Goal: Task Accomplishment & Management: Use online tool/utility

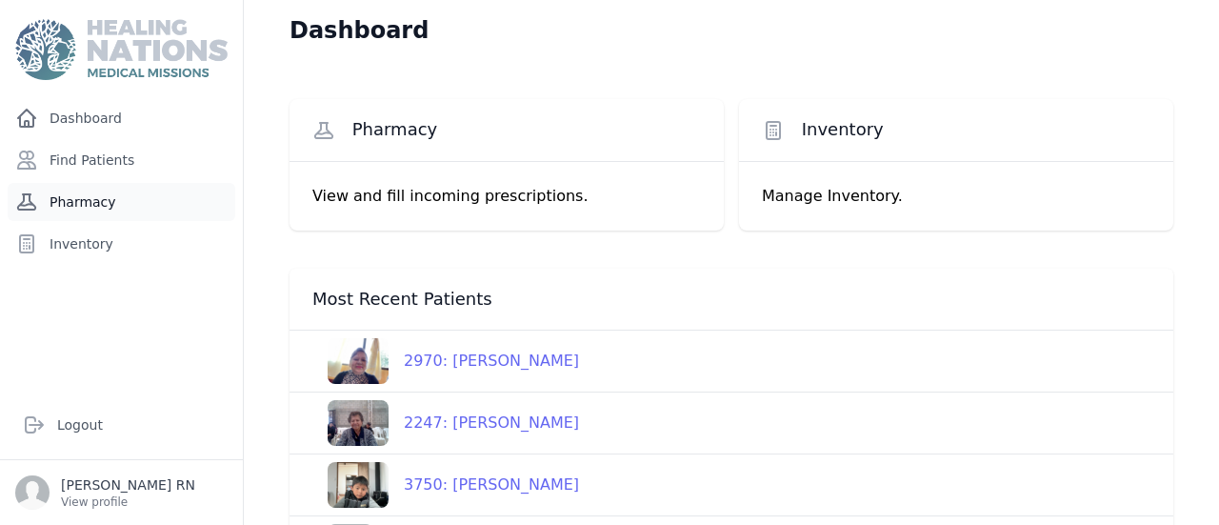
click at [90, 183] on link "Pharmacy" at bounding box center [122, 202] width 228 height 38
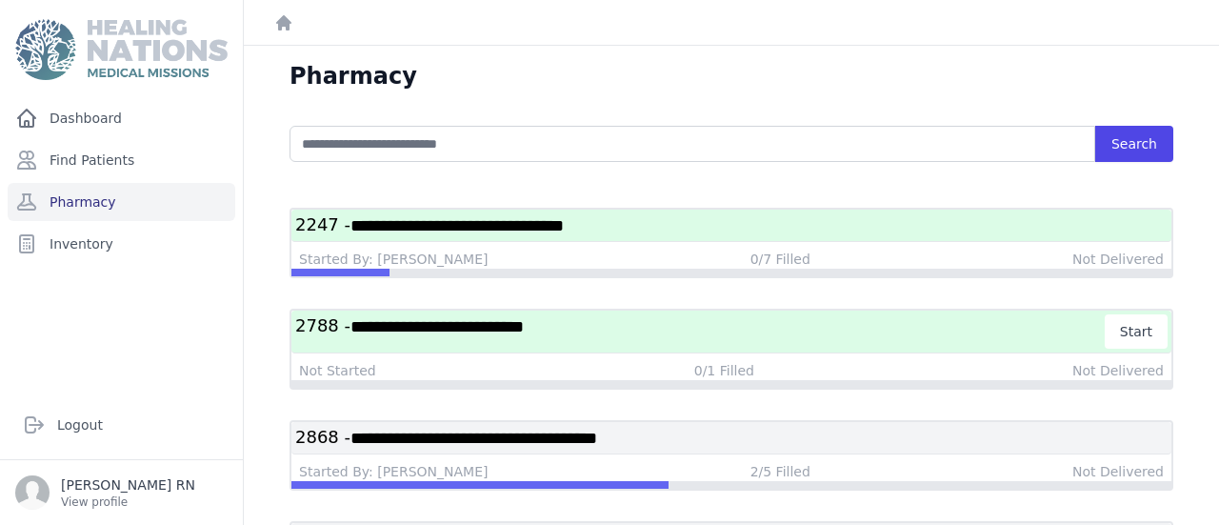
click at [351, 217] on span "**********" at bounding box center [457, 225] width 213 height 17
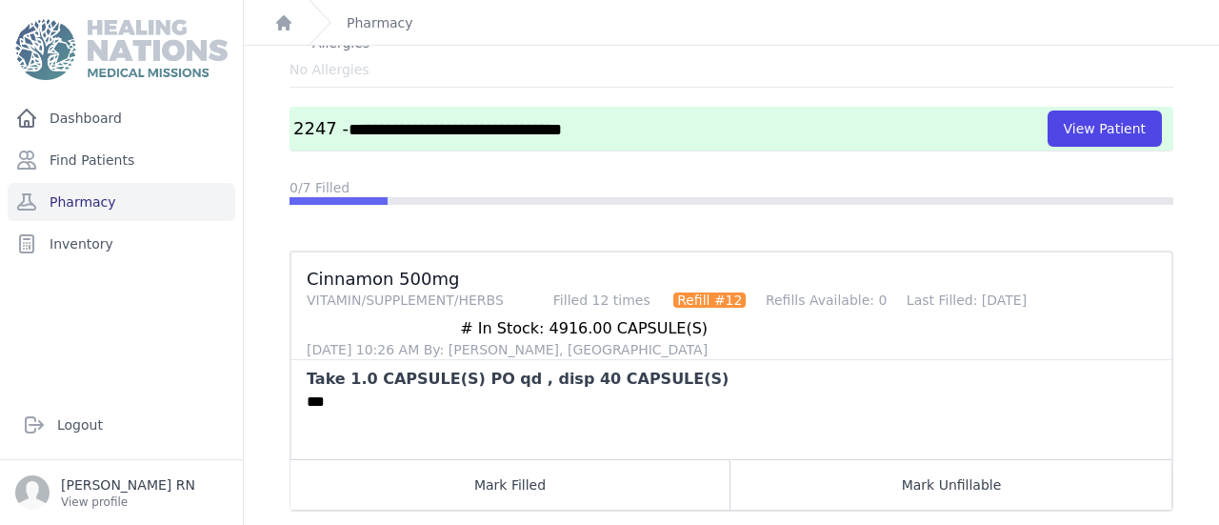
scroll to position [82, 0]
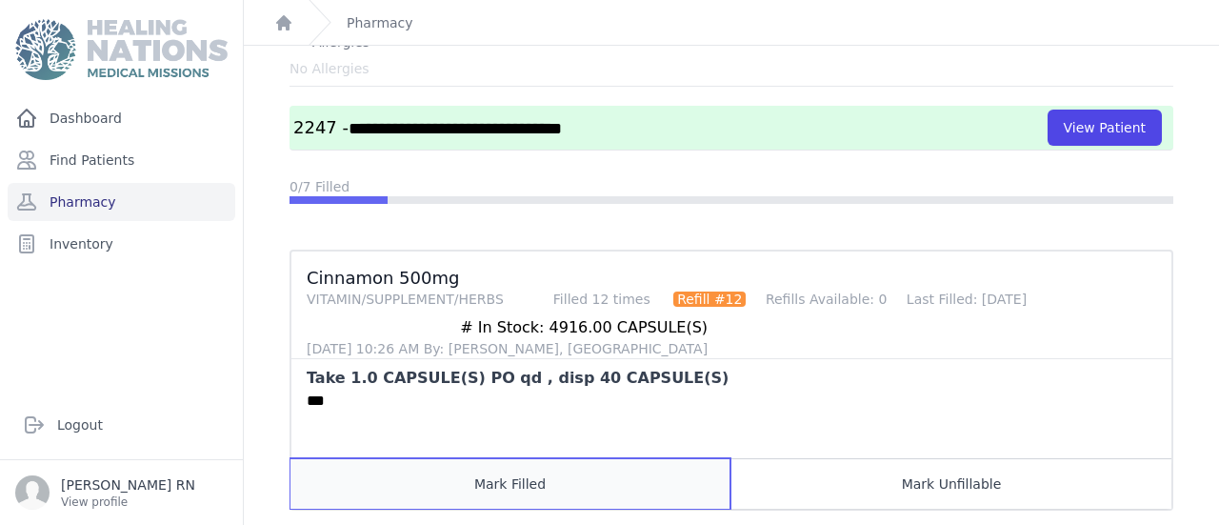
click at [431, 458] on button "Mark Filled" at bounding box center [511, 483] width 440 height 50
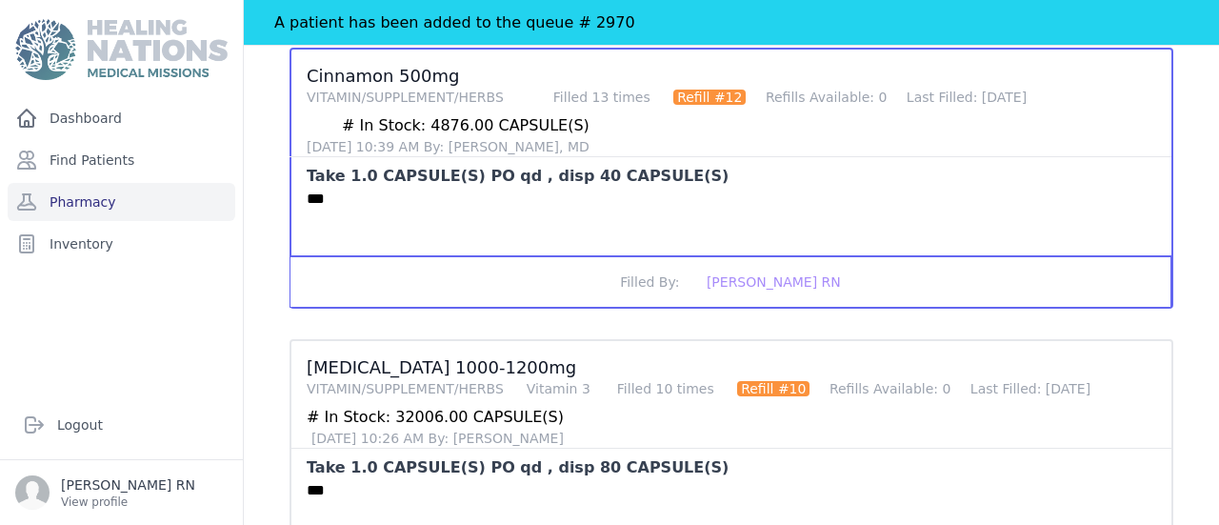
scroll to position [364, 0]
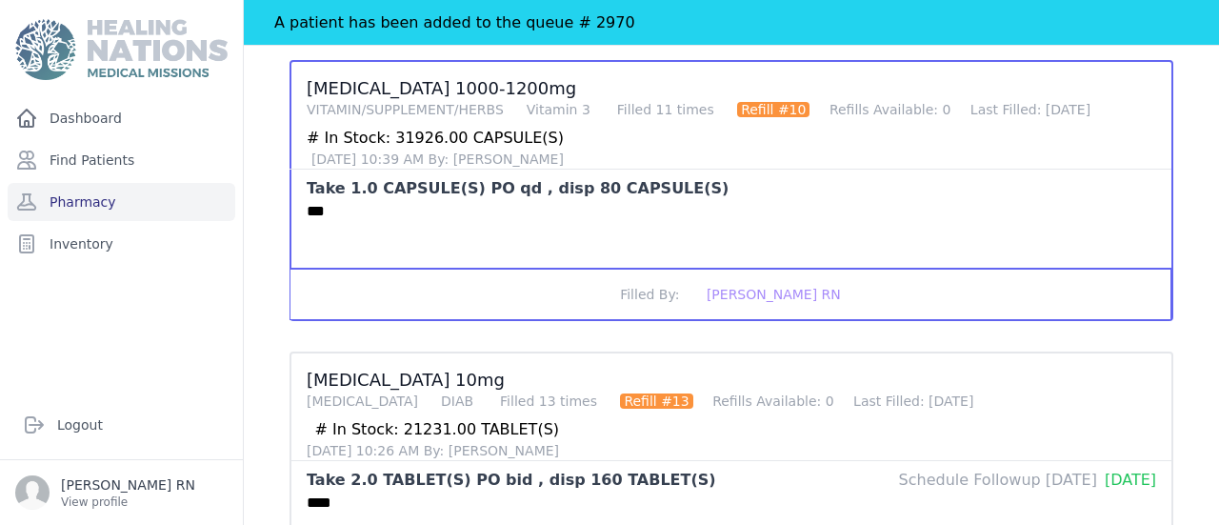
scroll to position [610, 0]
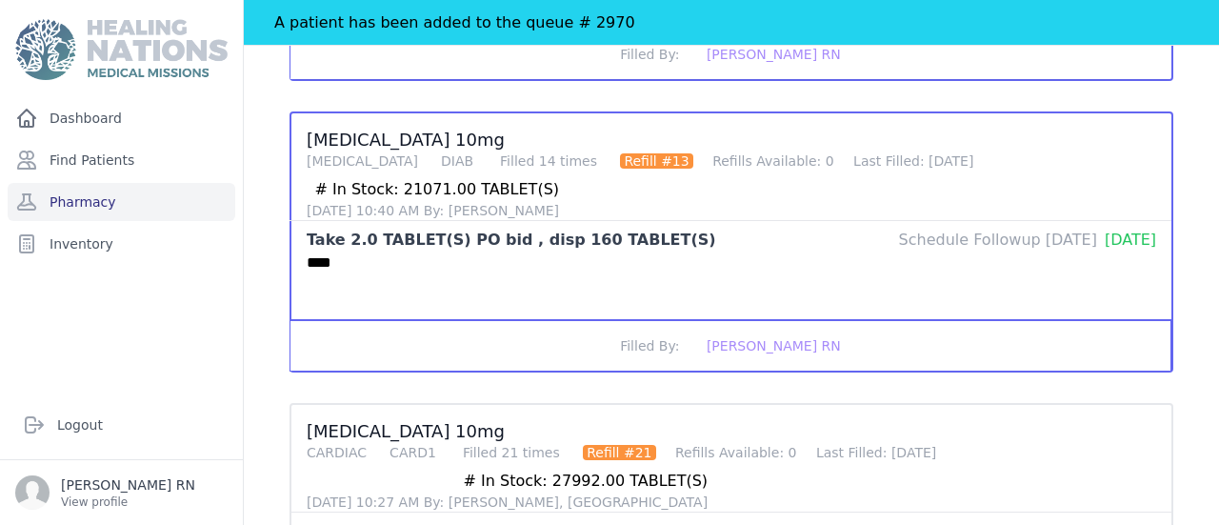
scroll to position [852, 0]
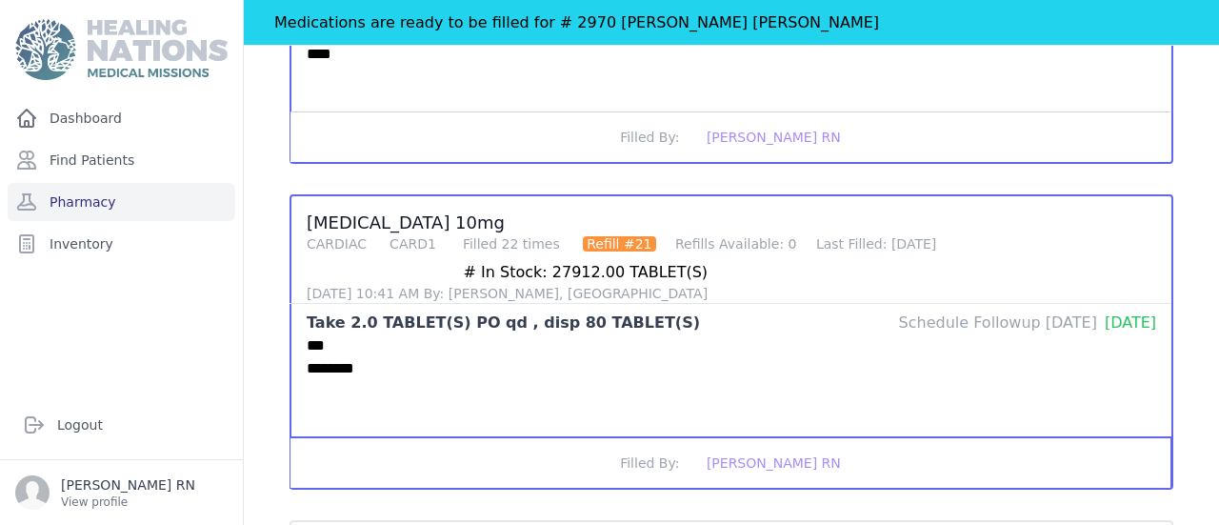
scroll to position [1079, 0]
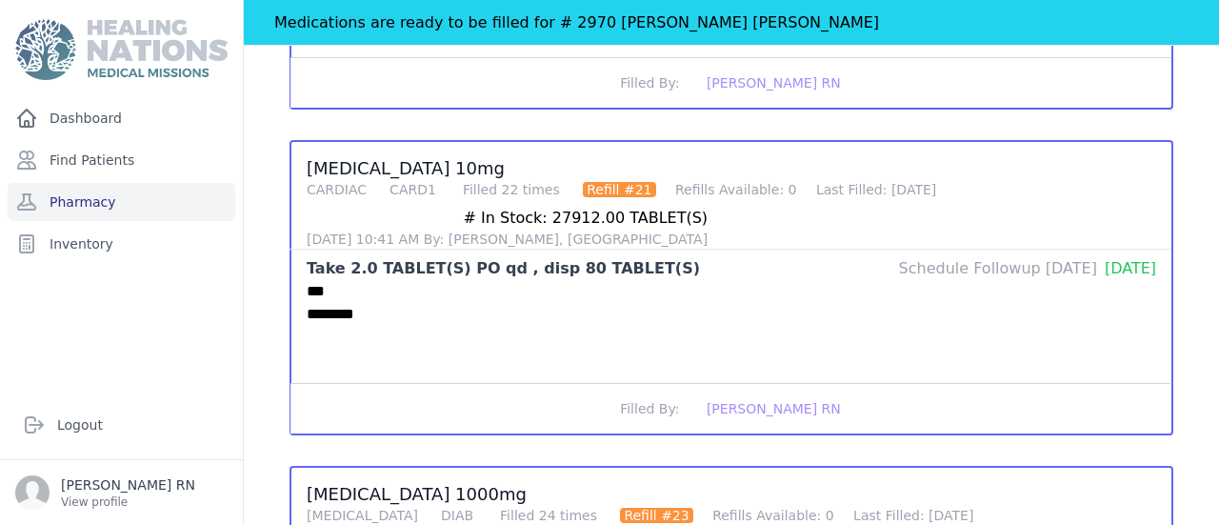
scroll to position [1198, 0]
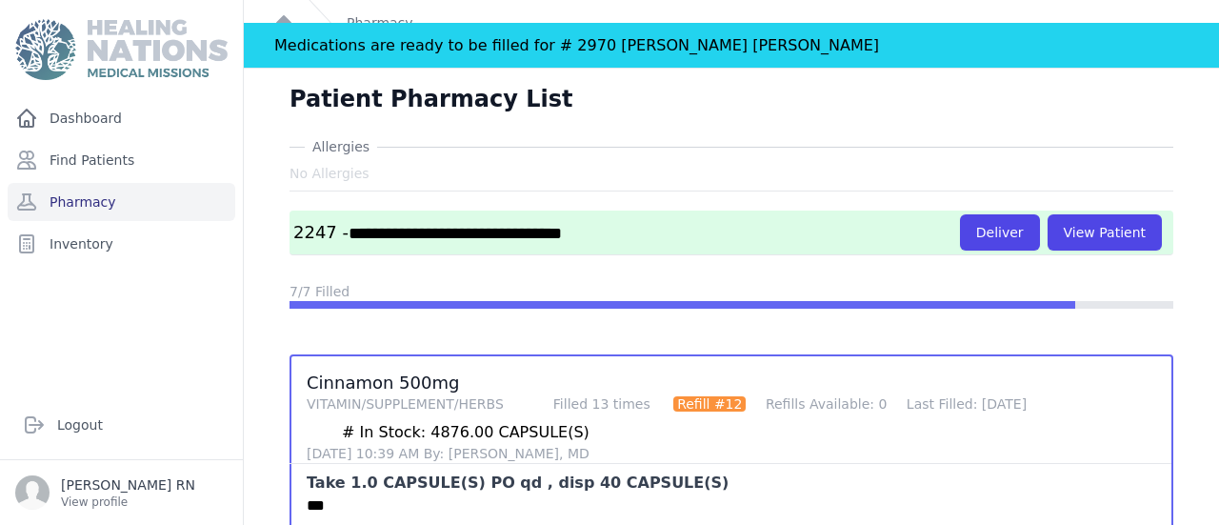
scroll to position [0, 0]
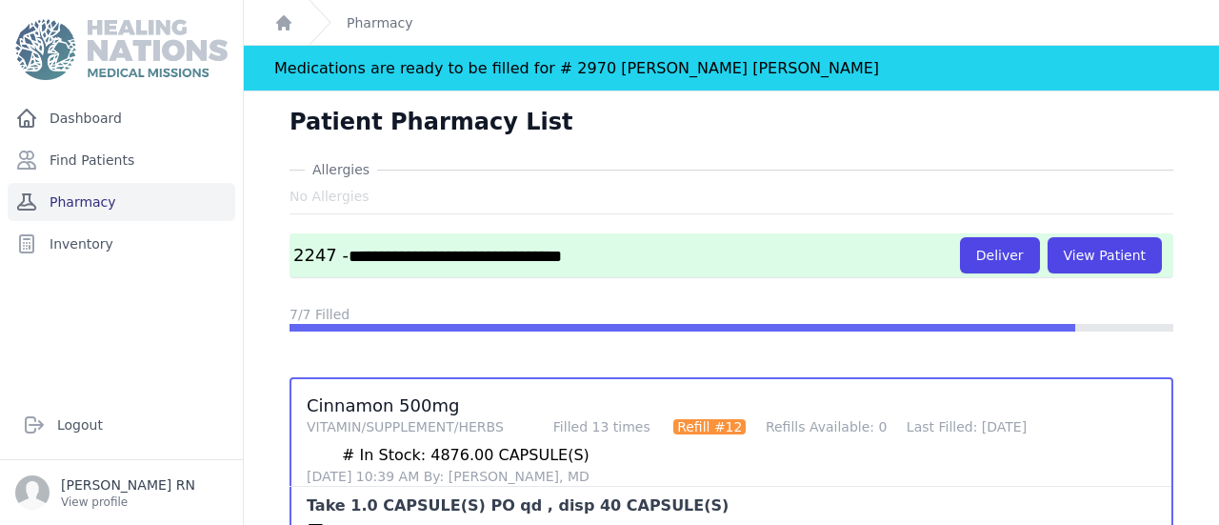
click at [154, 183] on link "Pharmacy" at bounding box center [122, 202] width 228 height 38
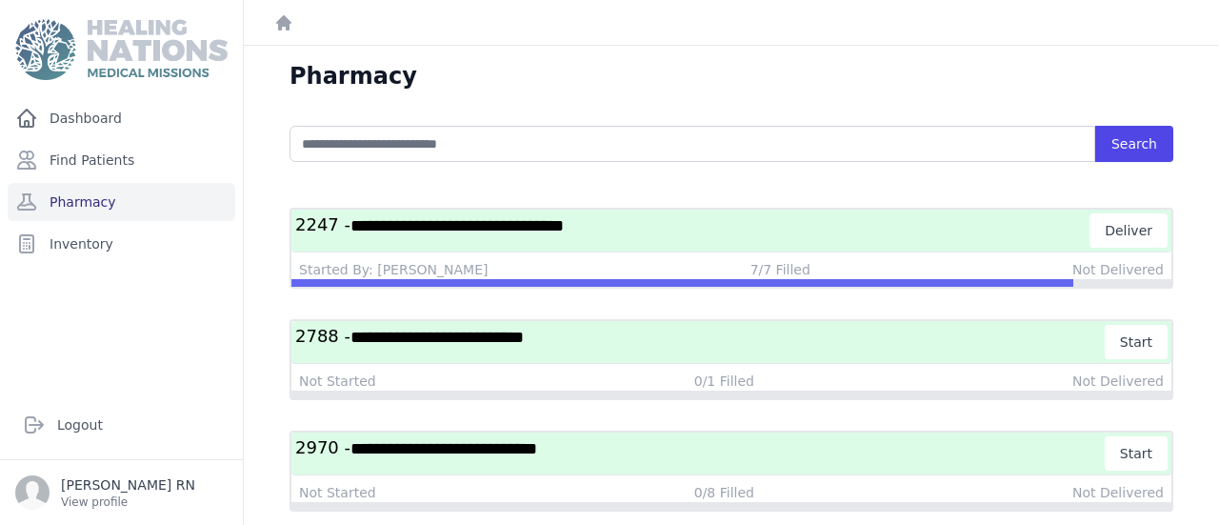
click at [775, 213] on h3 "**********" at bounding box center [692, 230] width 795 height 34
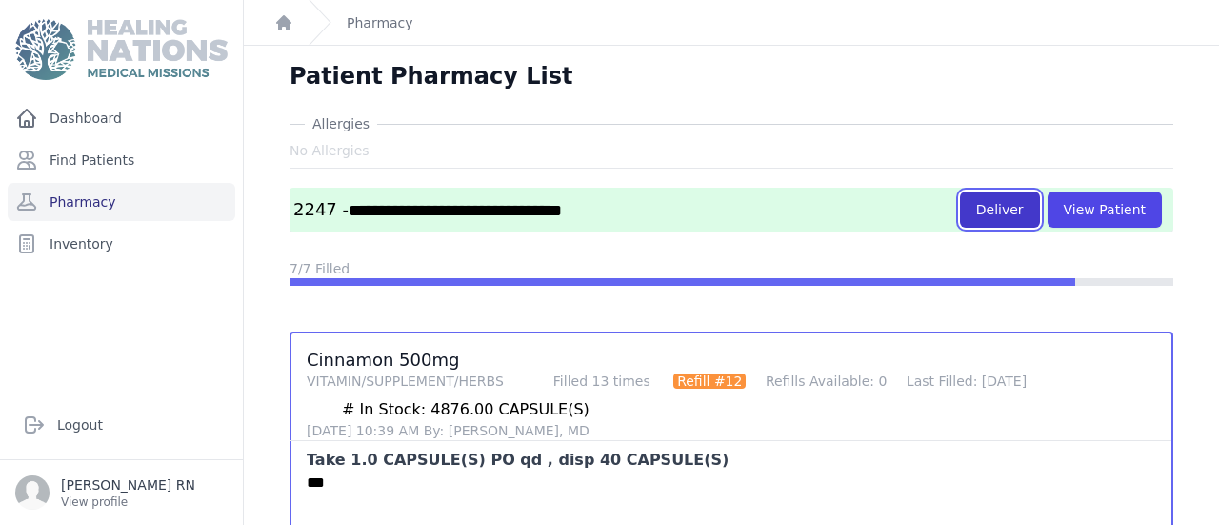
click at [1040, 191] on button "Deliver" at bounding box center [1000, 209] width 80 height 36
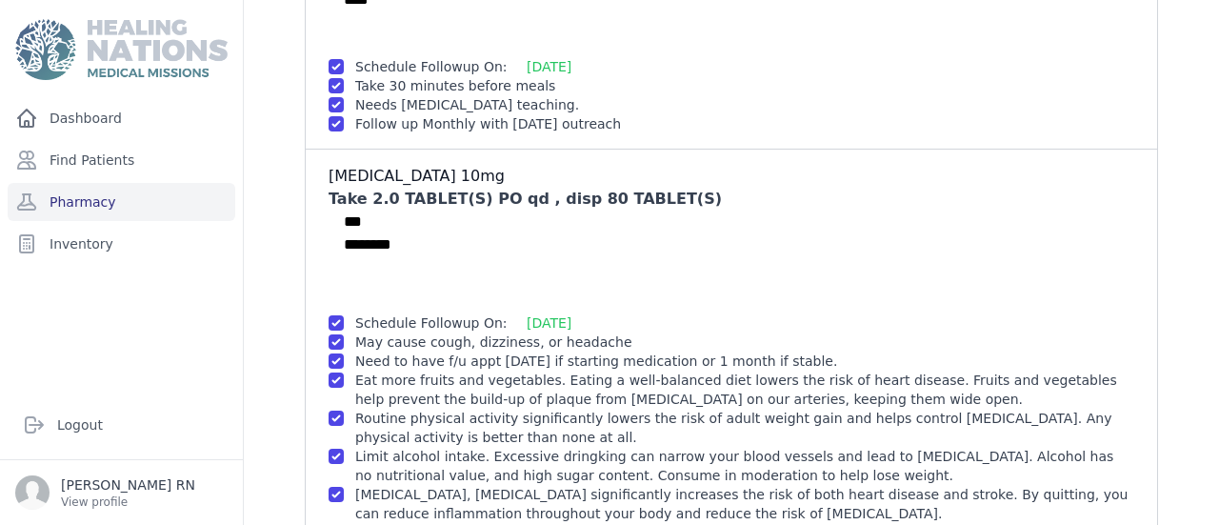
scroll to position [1164, 0]
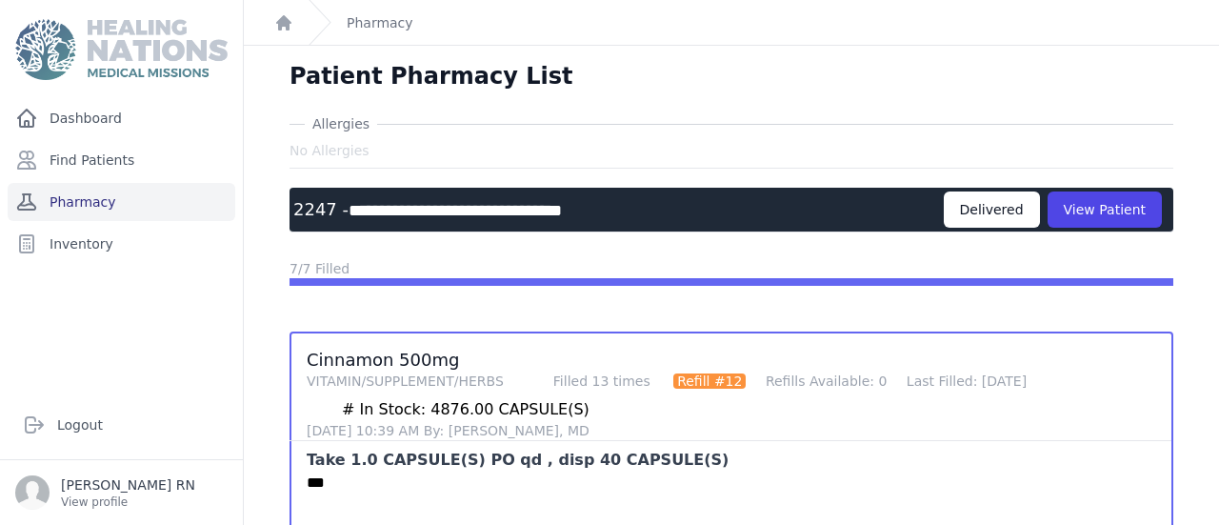
click at [94, 183] on link "Pharmacy" at bounding box center [122, 202] width 228 height 38
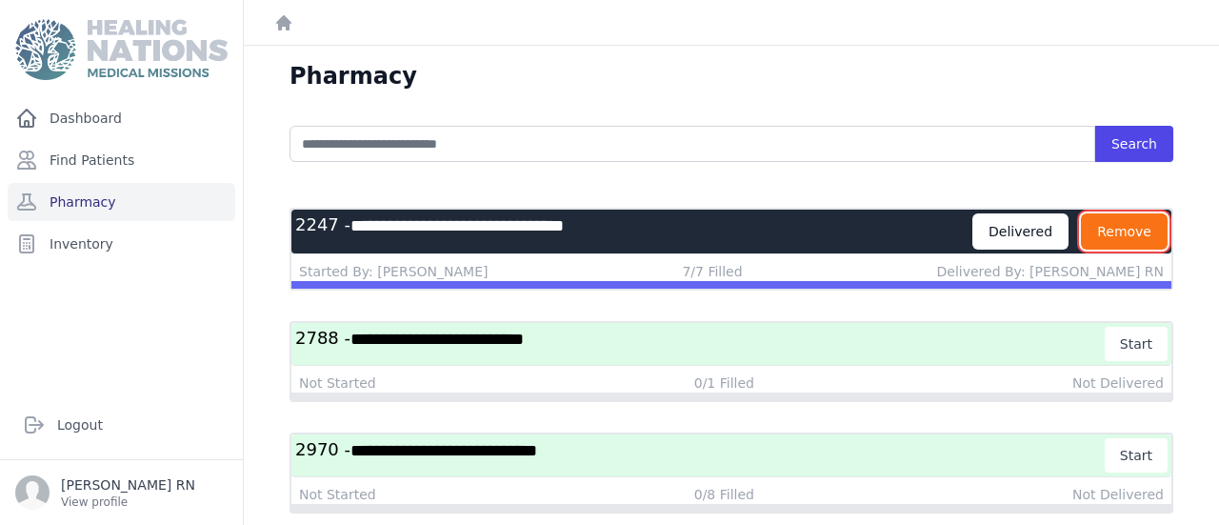
click at [1147, 213] on button "Remove" at bounding box center [1124, 231] width 87 height 36
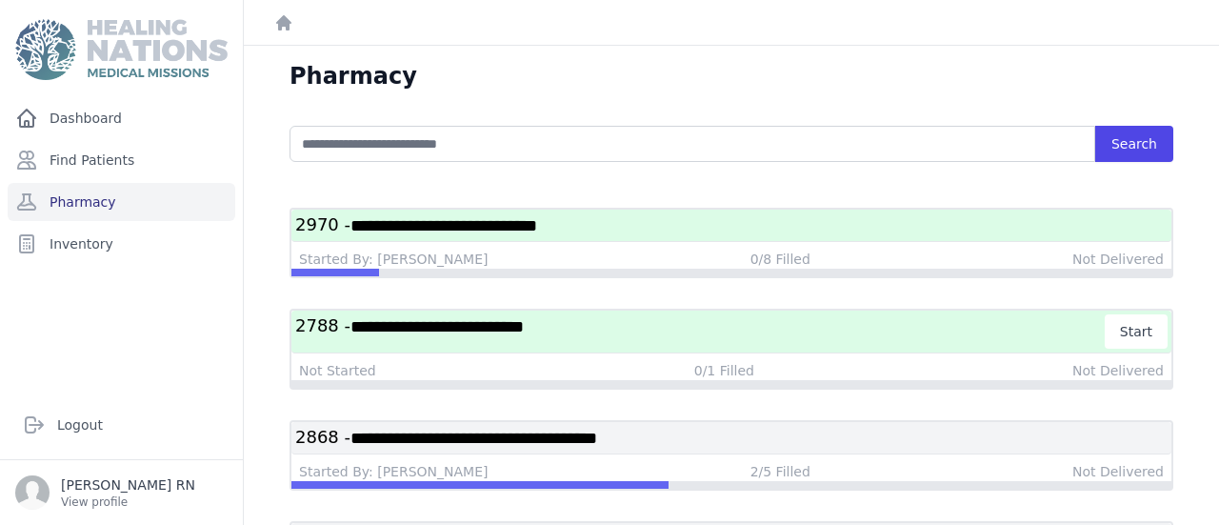
click at [557, 213] on h3 "**********" at bounding box center [731, 225] width 872 height 24
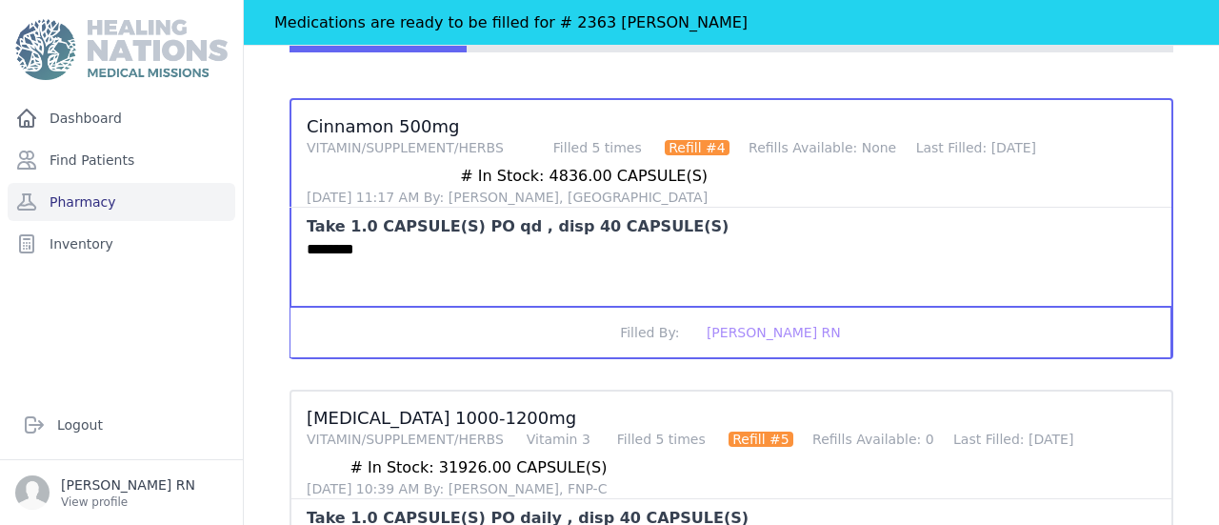
scroll to position [342, 0]
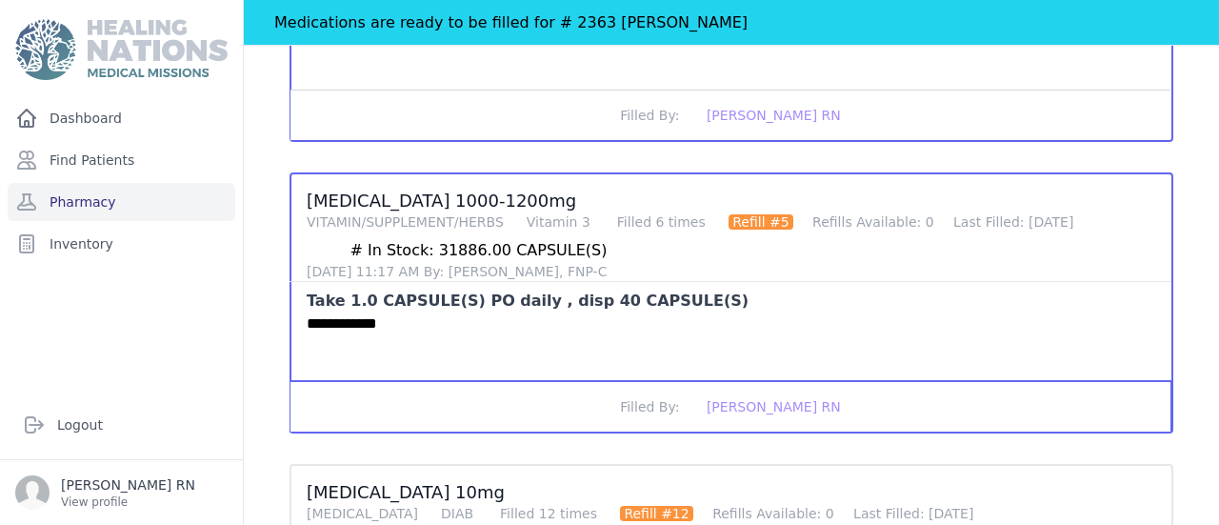
scroll to position [515, 0]
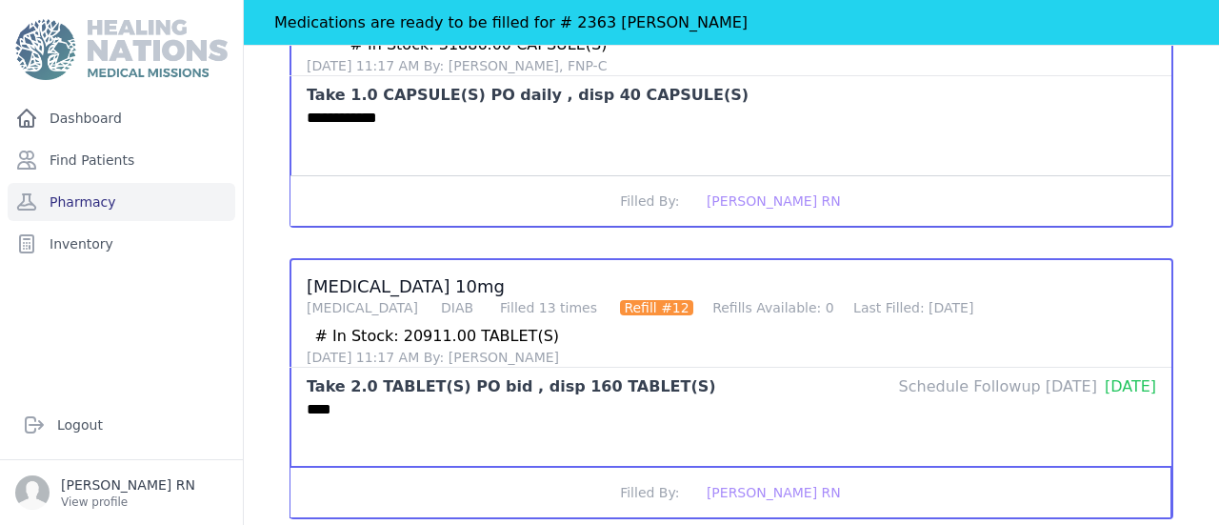
scroll to position [753, 0]
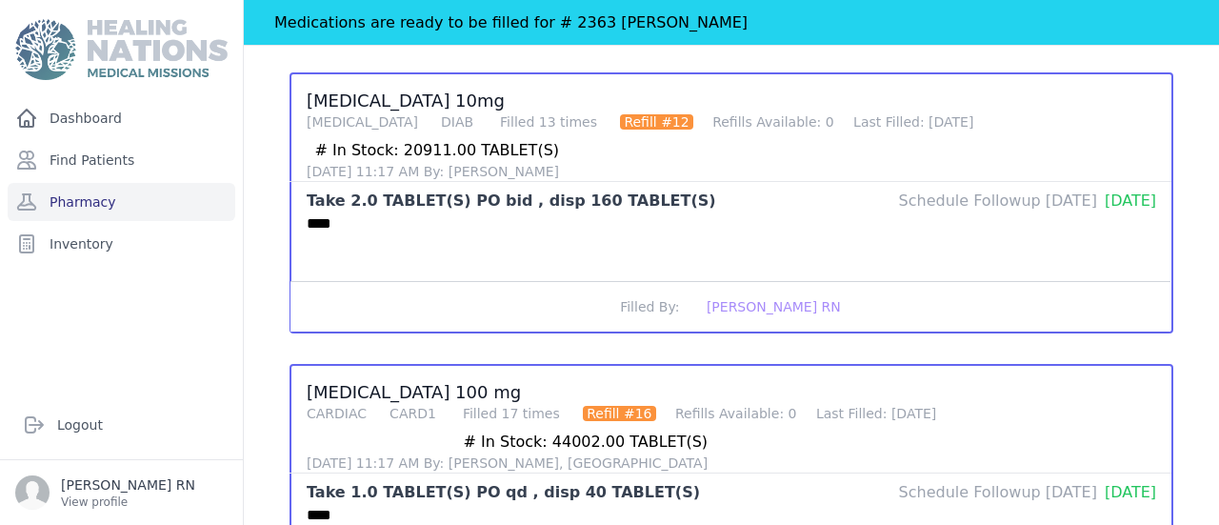
scroll to position [892, 0]
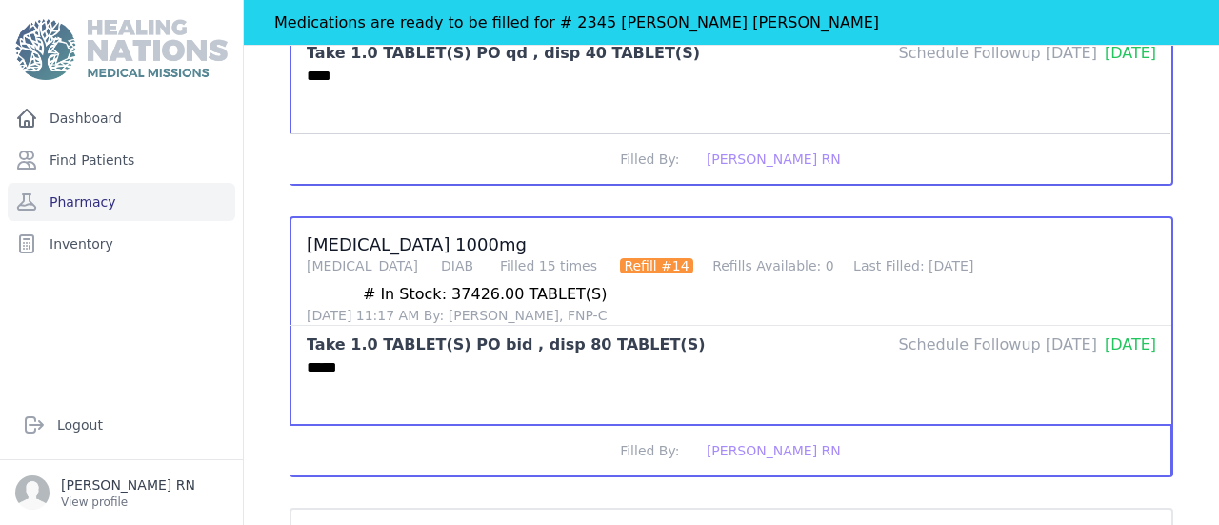
scroll to position [1354, 0]
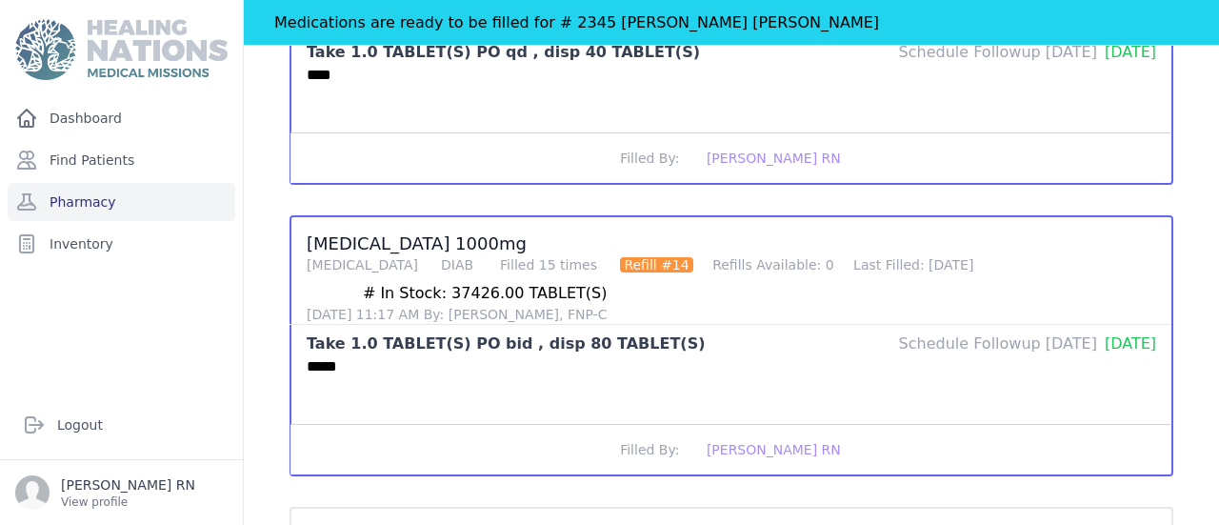
scroll to position [1361, 0]
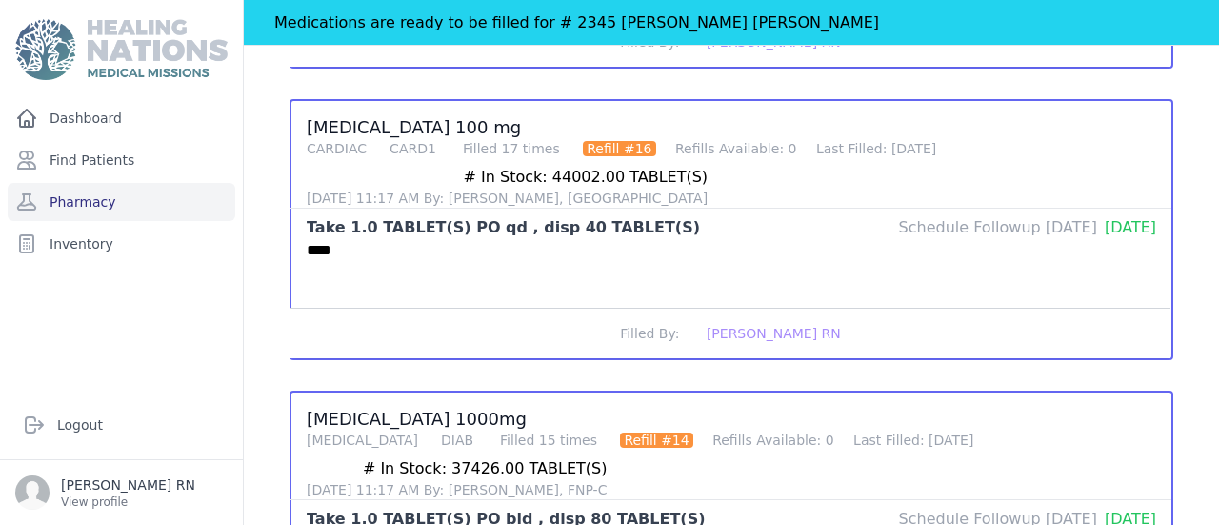
scroll to position [1143, 0]
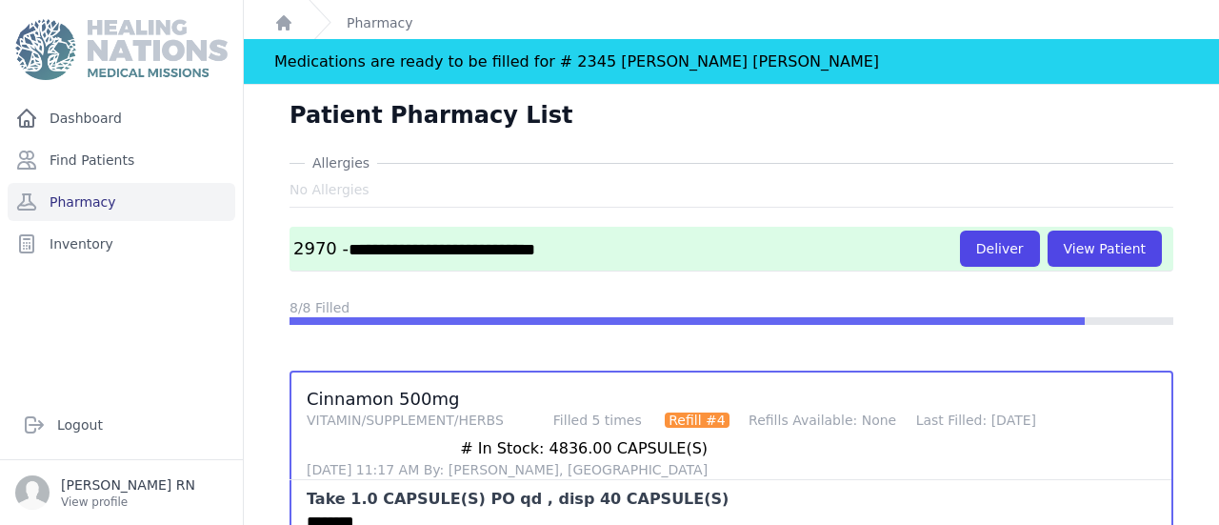
scroll to position [0, 0]
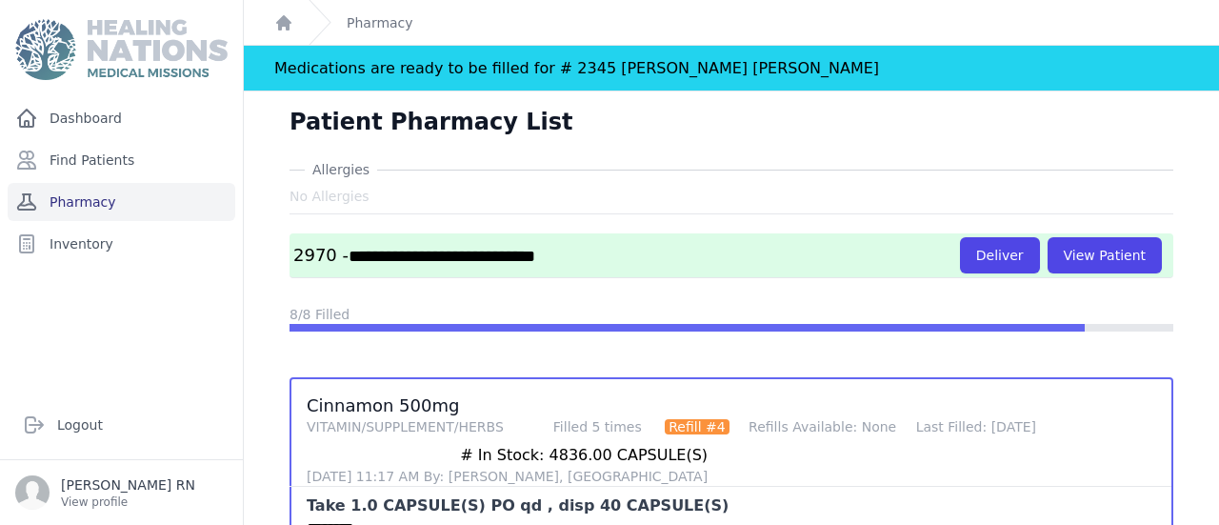
click at [84, 183] on link "Pharmacy" at bounding box center [122, 202] width 228 height 38
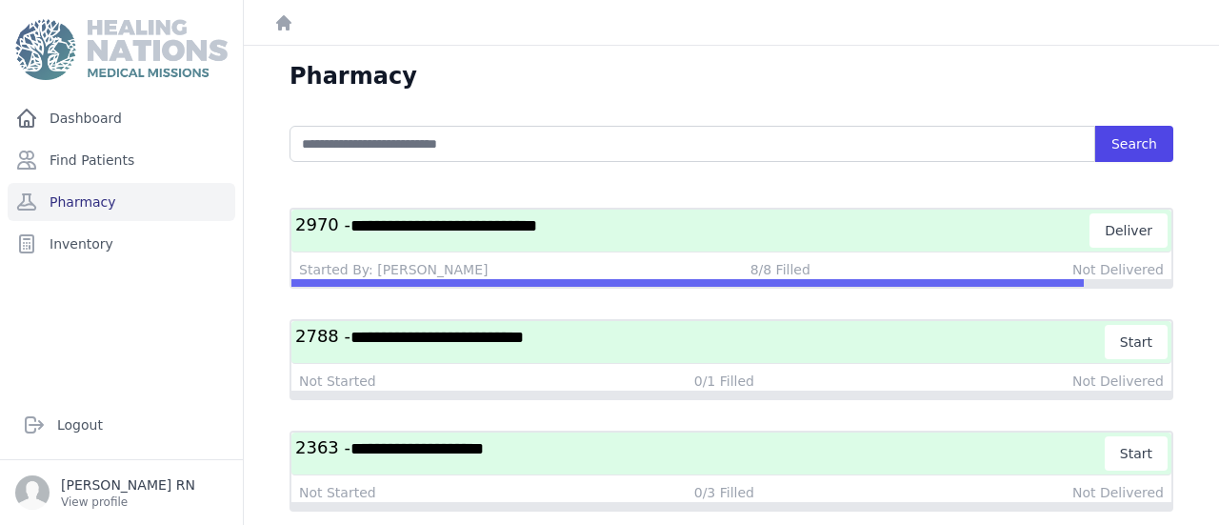
click at [636, 213] on h3 "**********" at bounding box center [692, 230] width 795 height 34
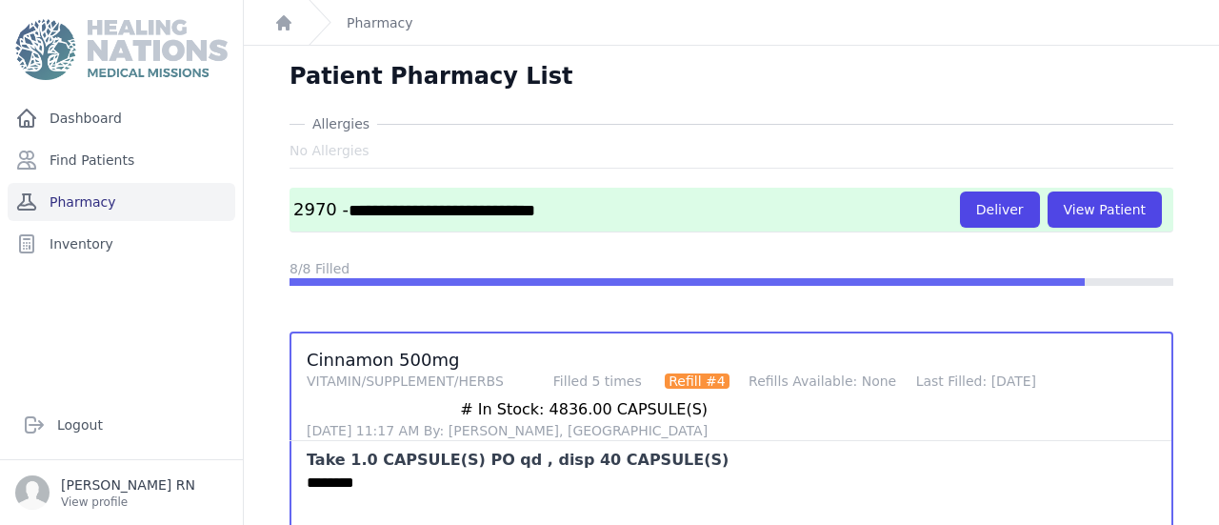
click at [150, 183] on link "Pharmacy" at bounding box center [122, 202] width 228 height 38
